Goal: Leave review/rating: Leave review/rating

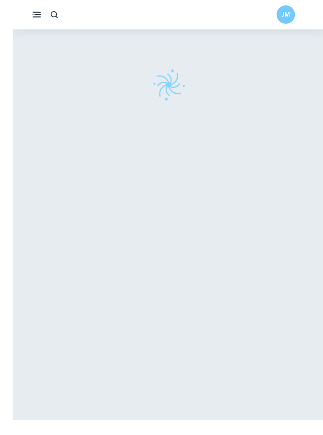
scroll to position [8, 0]
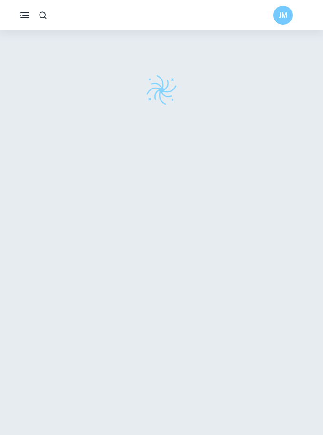
scroll to position [2, 0]
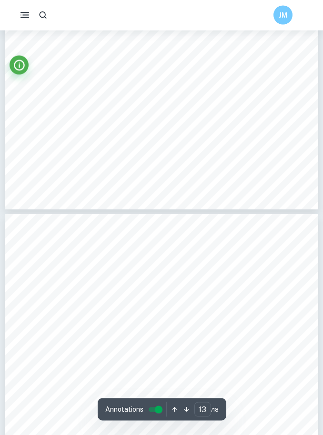
type input "12"
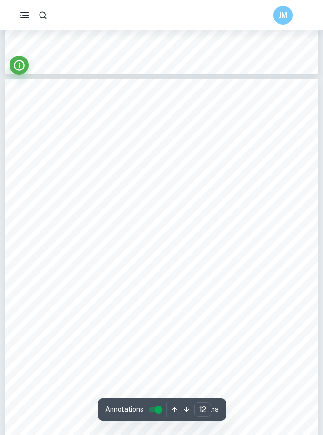
scroll to position [5031, 0]
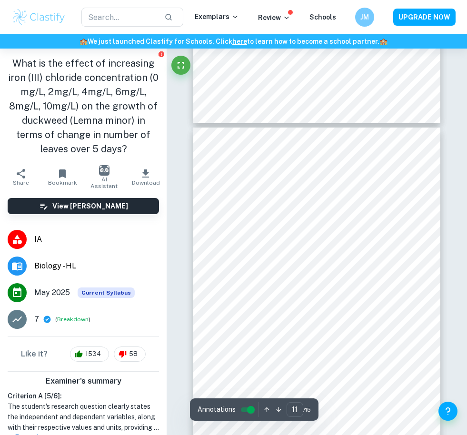
scroll to position [3601, 0]
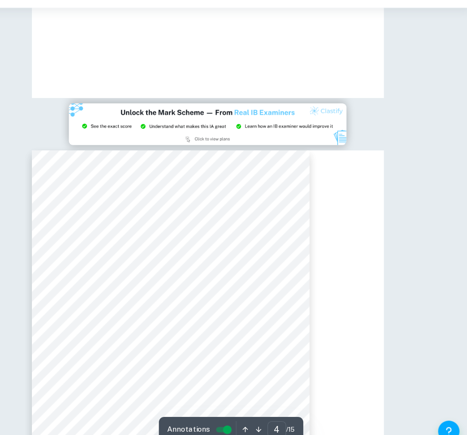
type input "3"
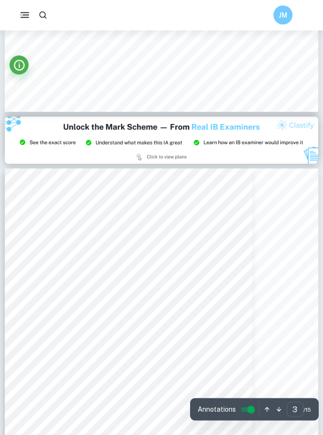
scroll to position [858, 0]
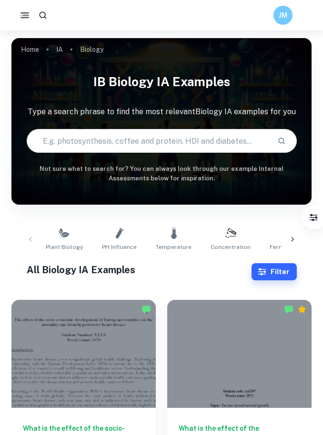
click at [22, 15] on icon "button" at bounding box center [24, 15] width 11 height 11
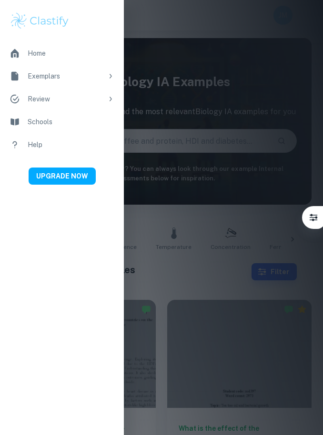
click at [179, 74] on div at bounding box center [161, 217] width 323 height 435
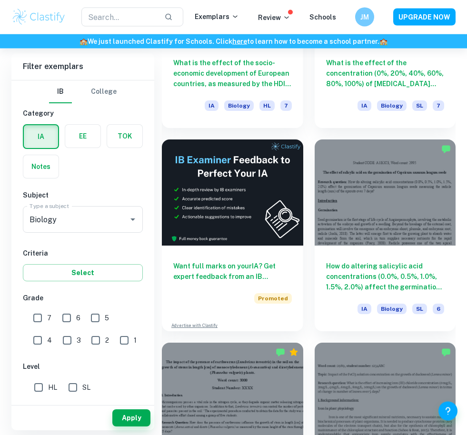
scroll to position [385, 0]
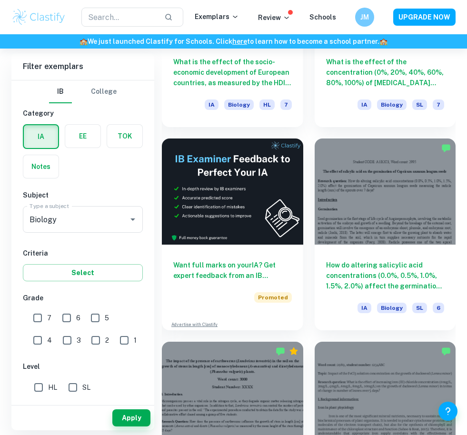
click at [38, 319] on input "7" at bounding box center [37, 317] width 19 height 19
checkbox input "true"
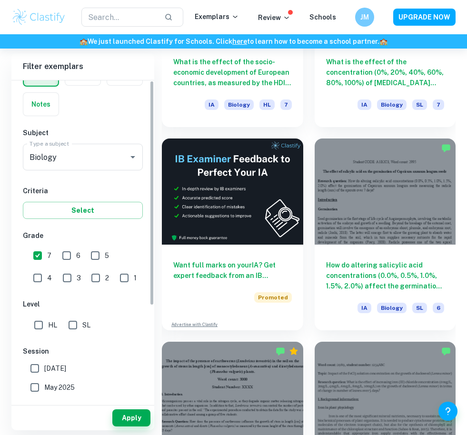
scroll to position [75, 0]
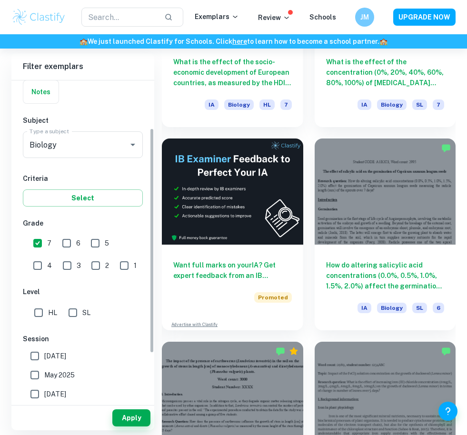
click at [42, 313] on input "HL" at bounding box center [38, 312] width 19 height 19
checkbox input "true"
click at [59, 381] on label "May 2025" at bounding box center [80, 374] width 110 height 19
click at [44, 381] on input "May 2025" at bounding box center [34, 374] width 19 height 19
checkbox input "true"
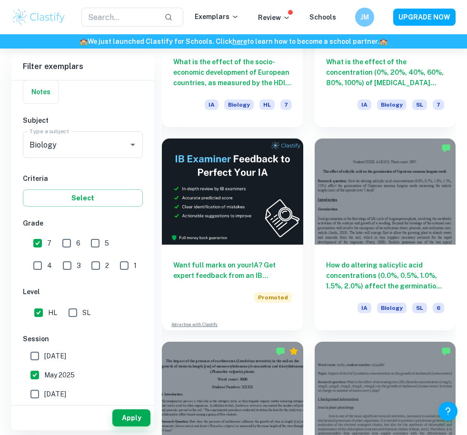
click at [63, 399] on span "[DATE]" at bounding box center [55, 394] width 22 height 10
click at [44, 399] on input "[DATE]" at bounding box center [34, 393] width 19 height 19
click at [63, 398] on span "[DATE]" at bounding box center [55, 394] width 22 height 10
click at [44, 398] on input "[DATE]" at bounding box center [34, 393] width 19 height 19
click at [70, 402] on label "[DATE]" at bounding box center [80, 393] width 110 height 19
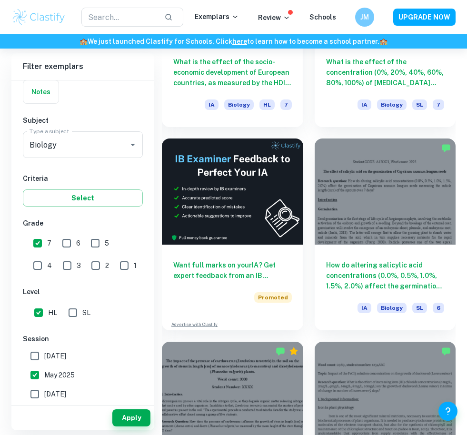
click at [44, 402] on input "[DATE]" at bounding box center [34, 393] width 19 height 19
checkbox input "true"
click at [43, 406] on input "May 2024" at bounding box center [34, 412] width 19 height 19
checkbox input "true"
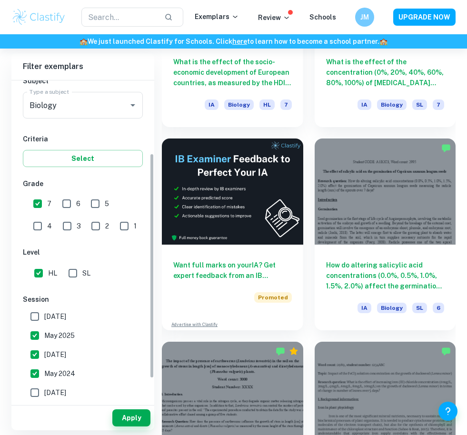
scroll to position [150, 0]
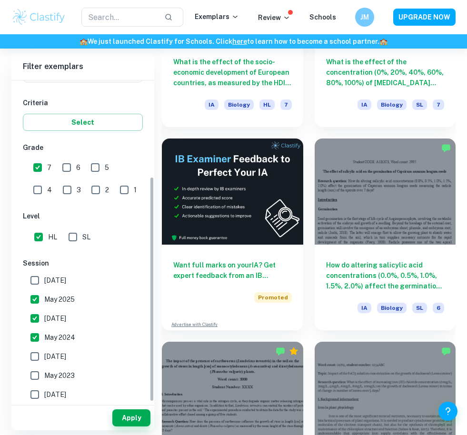
click at [66, 356] on span "[DATE]" at bounding box center [55, 356] width 22 height 10
click at [44, 356] on input "[DATE]" at bounding box center [34, 356] width 19 height 19
checkbox input "true"
click at [126, 426] on button "Apply" at bounding box center [131, 417] width 38 height 17
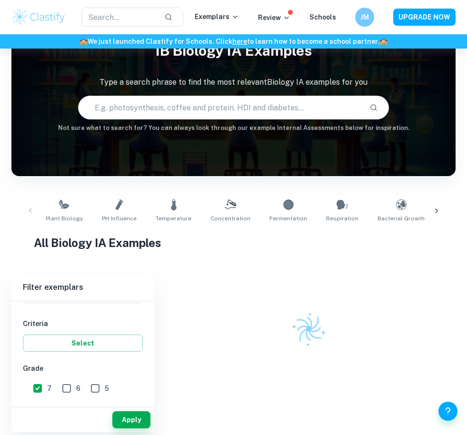
scroll to position [49, 0]
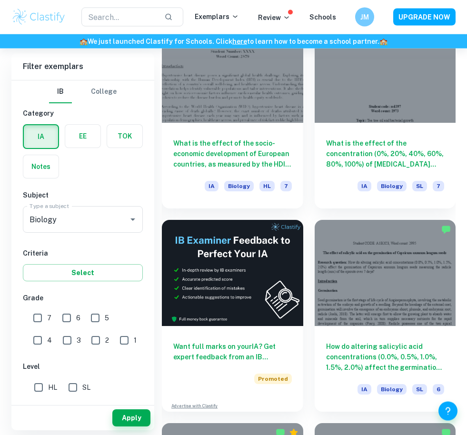
scroll to position [300, 0]
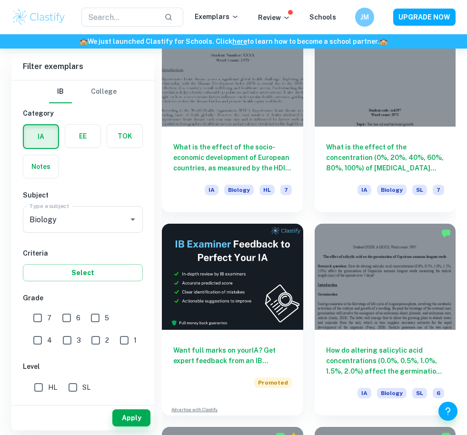
click at [44, 318] on input "7" at bounding box center [37, 317] width 19 height 19
checkbox input "true"
click at [82, 388] on input "SL" at bounding box center [72, 387] width 19 height 19
checkbox input "true"
click at [44, 384] on input "HL" at bounding box center [38, 387] width 19 height 19
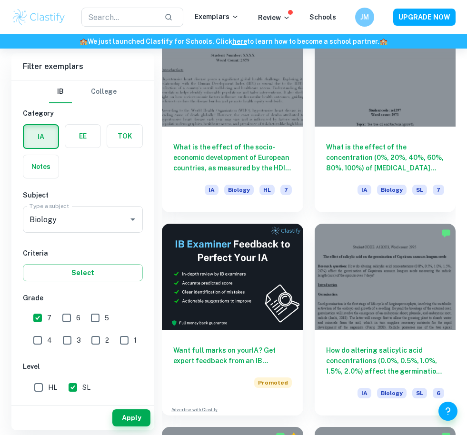
checkbox input "true"
click at [80, 392] on input "SL" at bounding box center [72, 387] width 19 height 19
checkbox input "false"
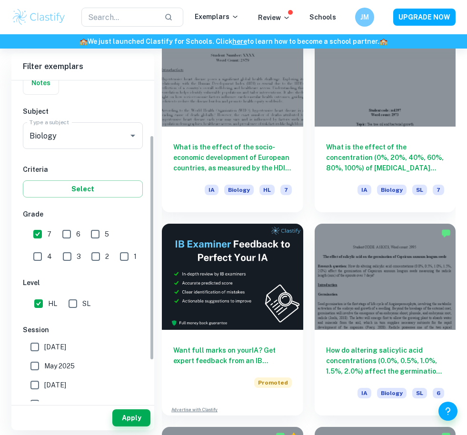
scroll to position [87, 0]
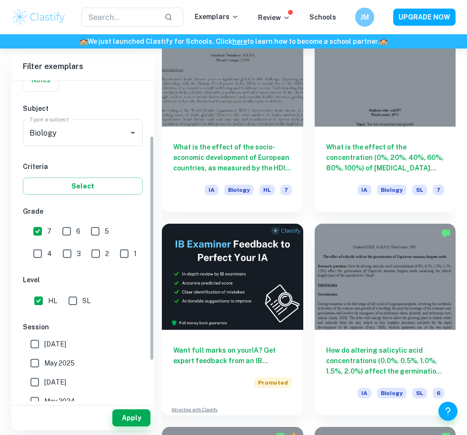
click at [84, 362] on label "May 2025" at bounding box center [80, 363] width 110 height 19
click at [44, 362] on input "May 2025" at bounding box center [34, 363] width 19 height 19
checkbox input "true"
click at [66, 377] on span "[DATE]" at bounding box center [55, 382] width 22 height 10
click at [44, 377] on input "[DATE]" at bounding box center [34, 382] width 19 height 19
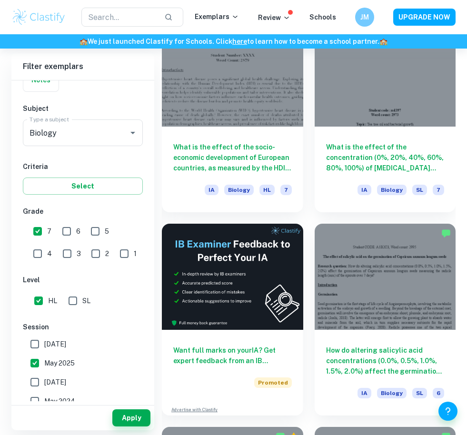
checkbox input "true"
click at [79, 402] on label "May 2024" at bounding box center [80, 401] width 110 height 19
click at [44, 402] on input "May 2024" at bounding box center [34, 401] width 19 height 19
checkbox input "true"
click at [66, 420] on span "[DATE]" at bounding box center [55, 420] width 22 height 10
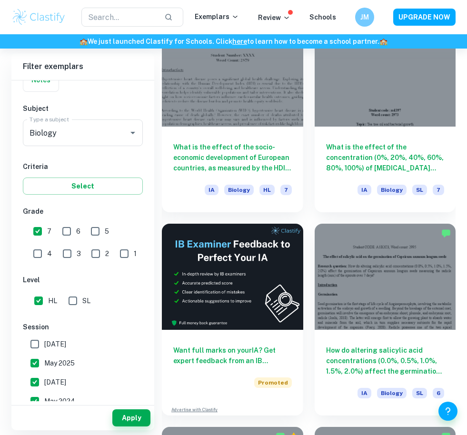
click at [44, 420] on input "[DATE]" at bounding box center [34, 420] width 19 height 19
click at [66, 421] on span "[DATE]" at bounding box center [55, 420] width 22 height 10
click at [44, 421] on input "[DATE]" at bounding box center [34, 420] width 19 height 19
checkbox input "false"
click at [129, 426] on button "Apply" at bounding box center [131, 417] width 38 height 17
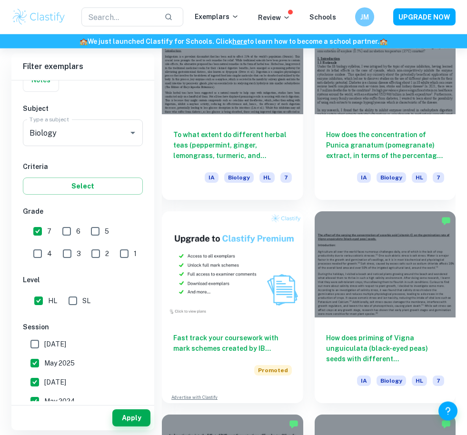
scroll to position [718, 0]
click at [424, 289] on div at bounding box center [385, 264] width 141 height 106
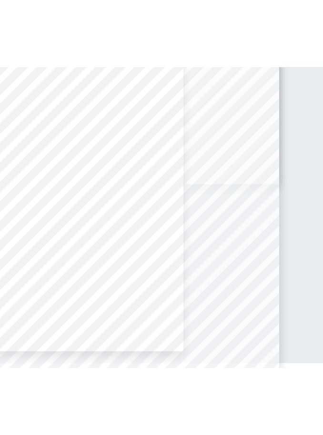
scroll to position [2771, 0]
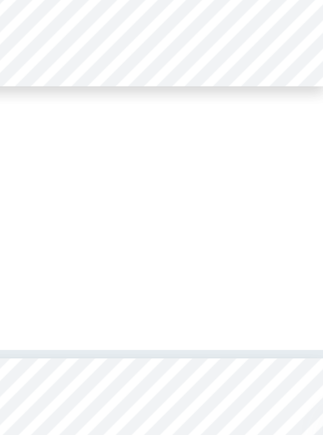
type input "5"
